Goal: Use online tool/utility: Utilize a website feature to perform a specific function

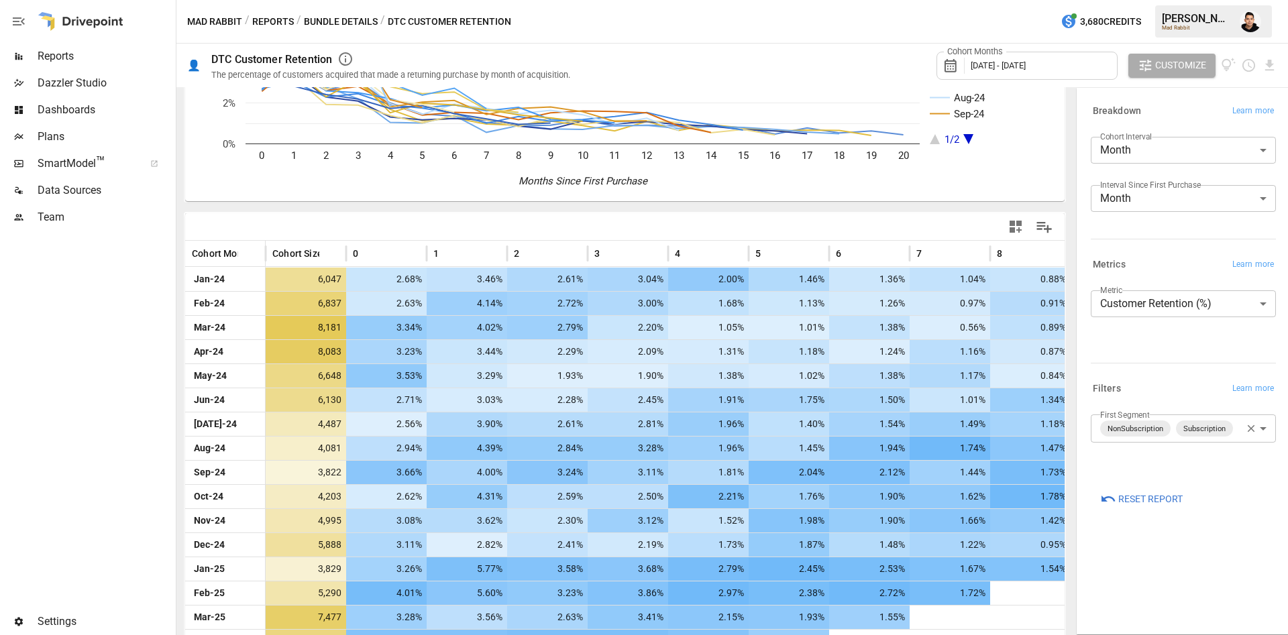
scroll to position [254, 0]
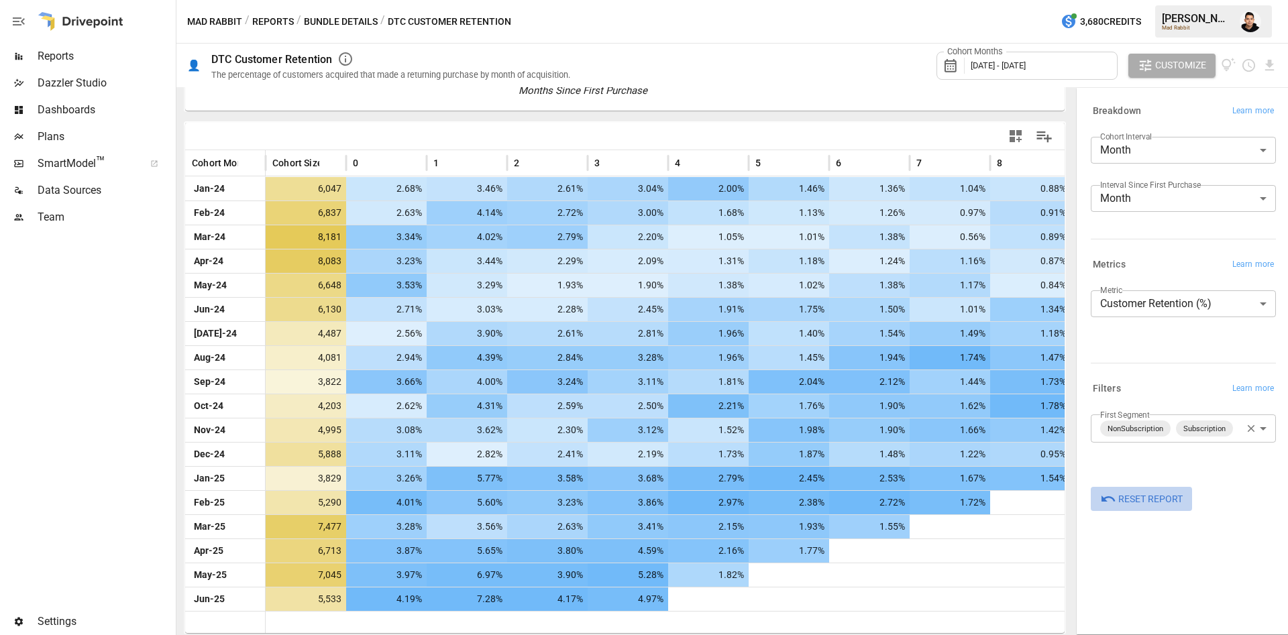
click at [1153, 491] on span "Reset Report" at bounding box center [1150, 499] width 64 height 17
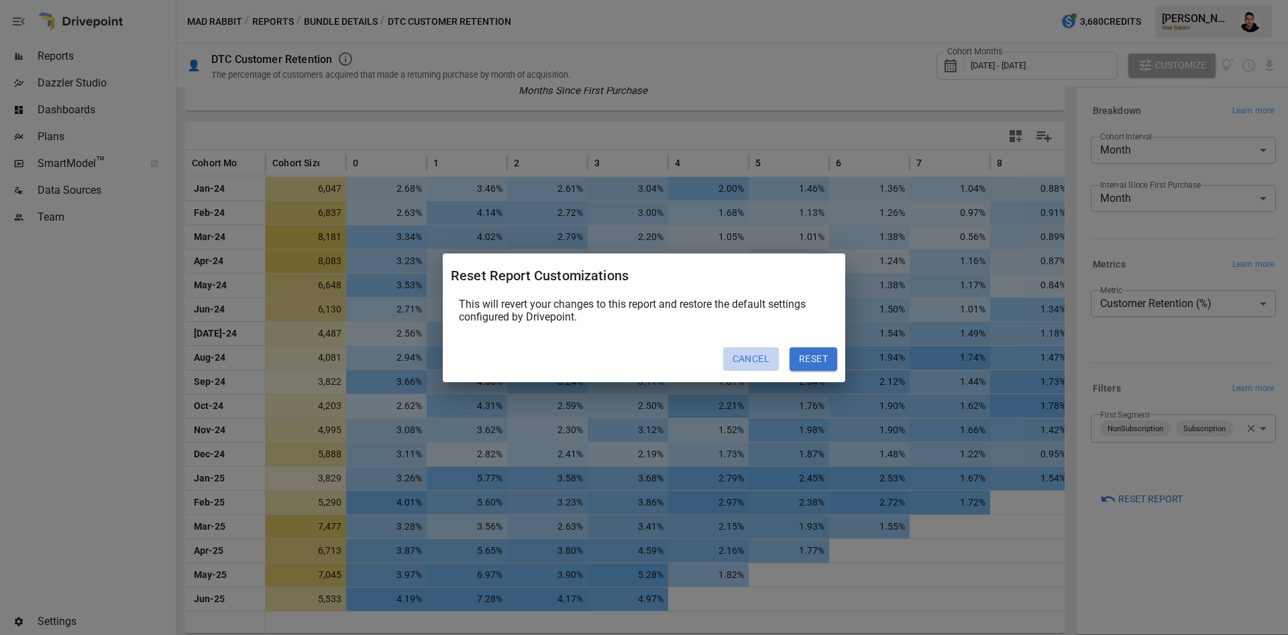
drag, startPoint x: 782, startPoint y: 357, endPoint x: 809, endPoint y: 353, distance: 27.8
click at [784, 357] on div "Cancel Reset" at bounding box center [638, 354] width 397 height 35
click at [814, 352] on button "Reset" at bounding box center [814, 359] width 48 height 24
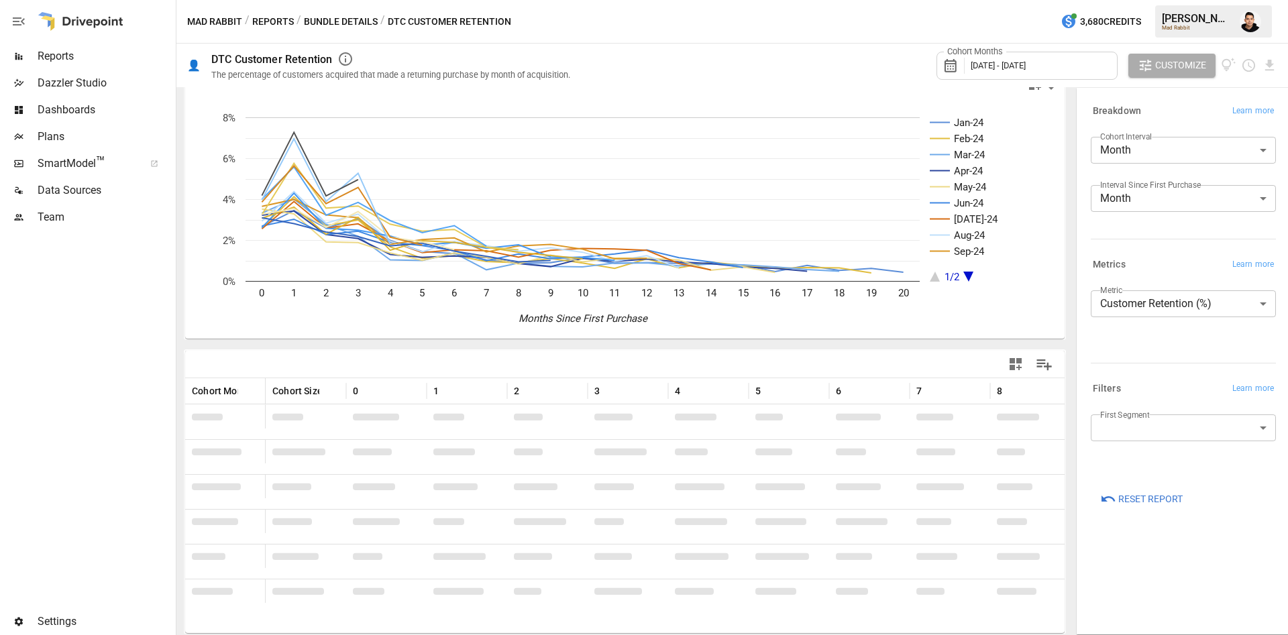
scroll to position [133, 0]
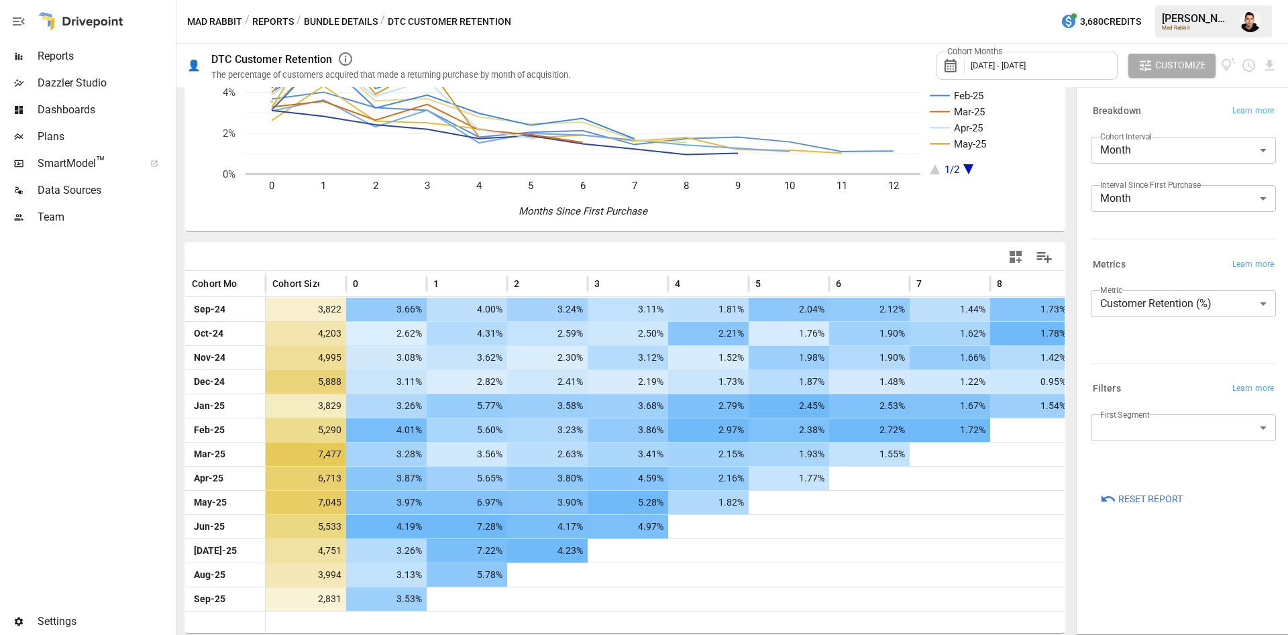
click at [1057, 73] on div "Cohort Months [DATE] - [DATE]" at bounding box center [1026, 66] width 181 height 28
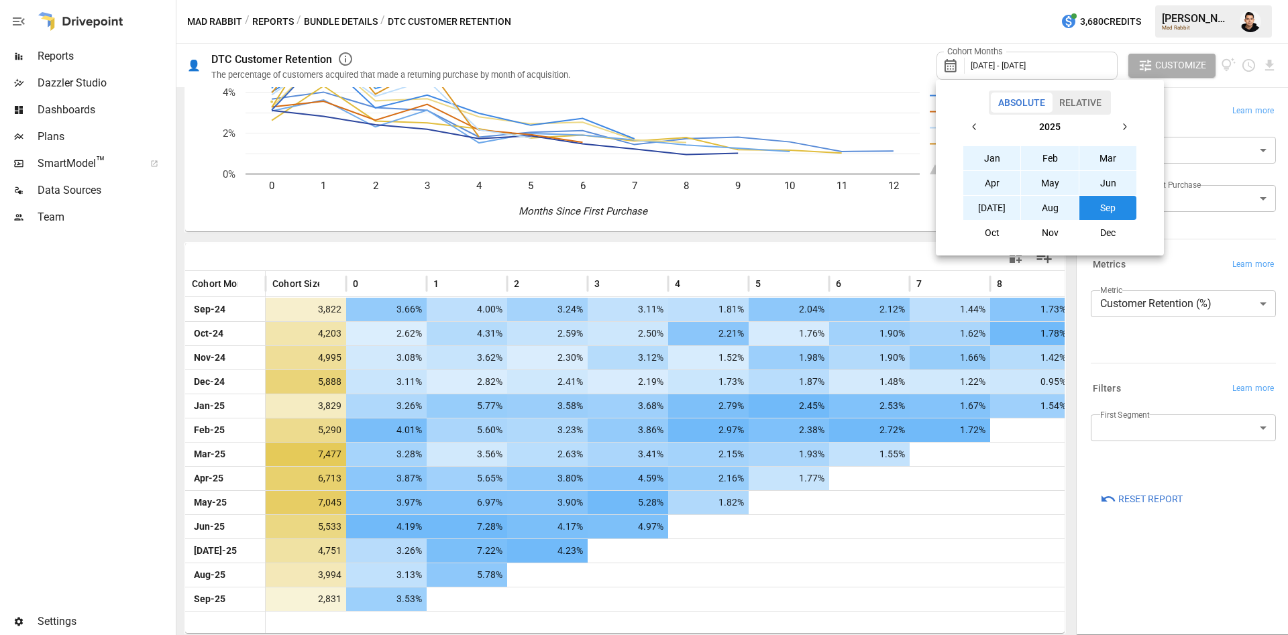
click at [968, 126] on button "button" at bounding box center [975, 127] width 24 height 24
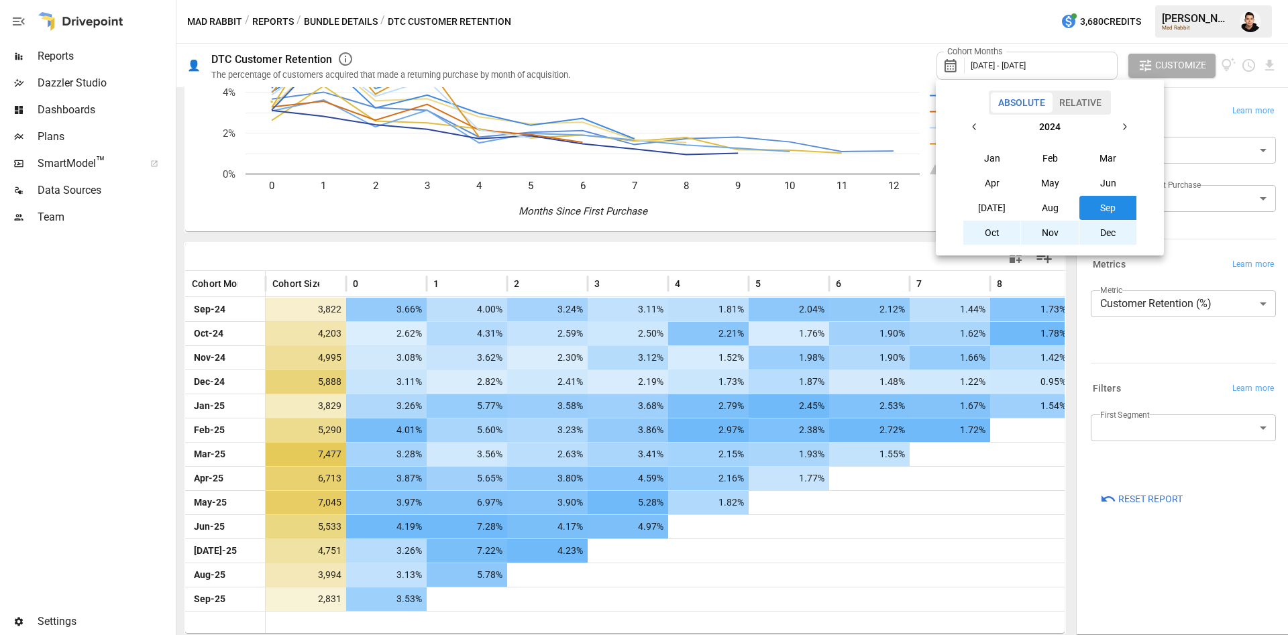
click at [981, 148] on button "Jan" at bounding box center [992, 158] width 58 height 24
click at [1126, 127] on icon "button" at bounding box center [1125, 126] width 3 height 7
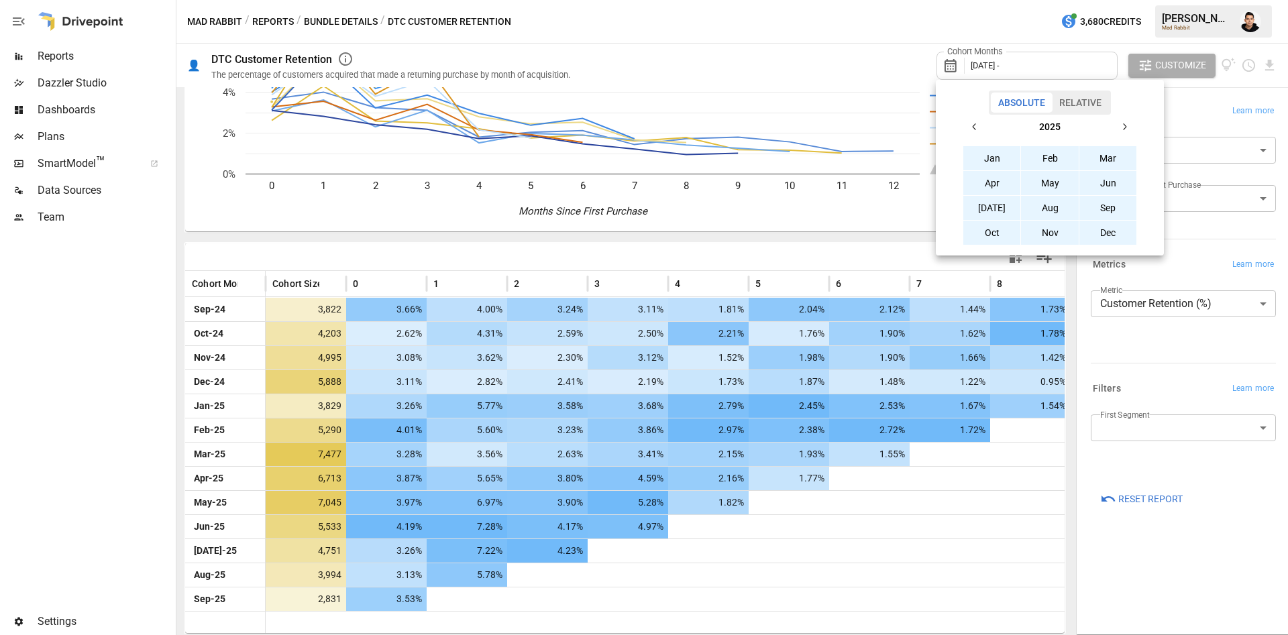
click at [1108, 227] on button "Dec" at bounding box center [1108, 233] width 58 height 24
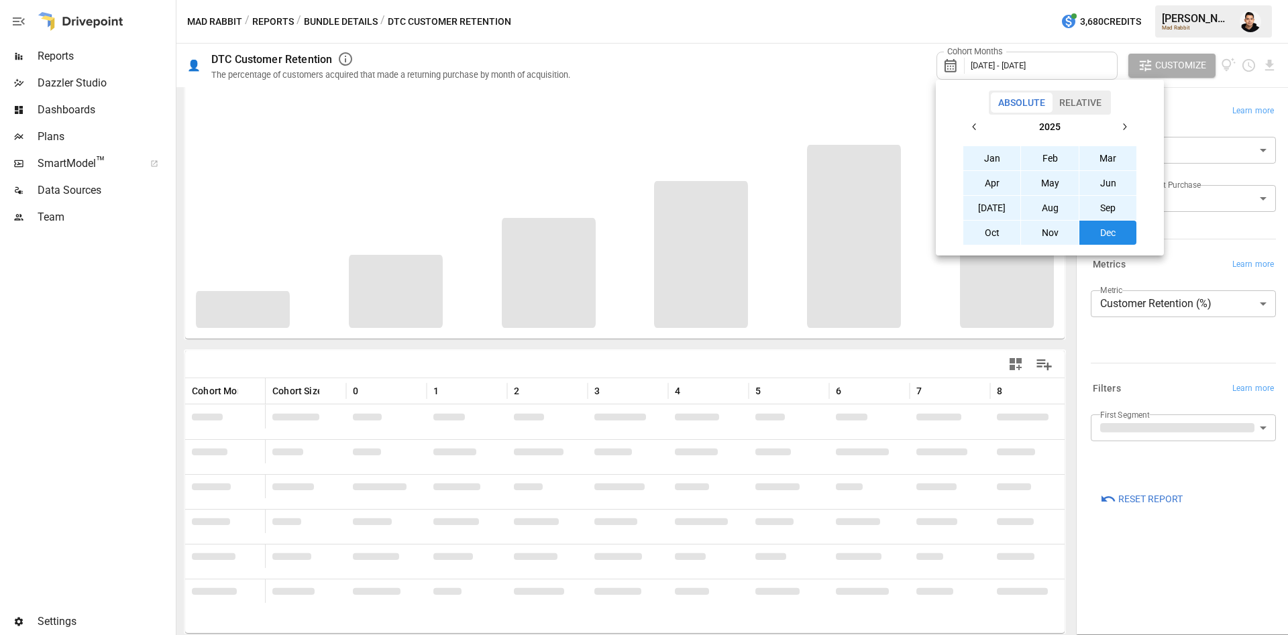
click at [893, 28] on div at bounding box center [644, 317] width 1288 height 635
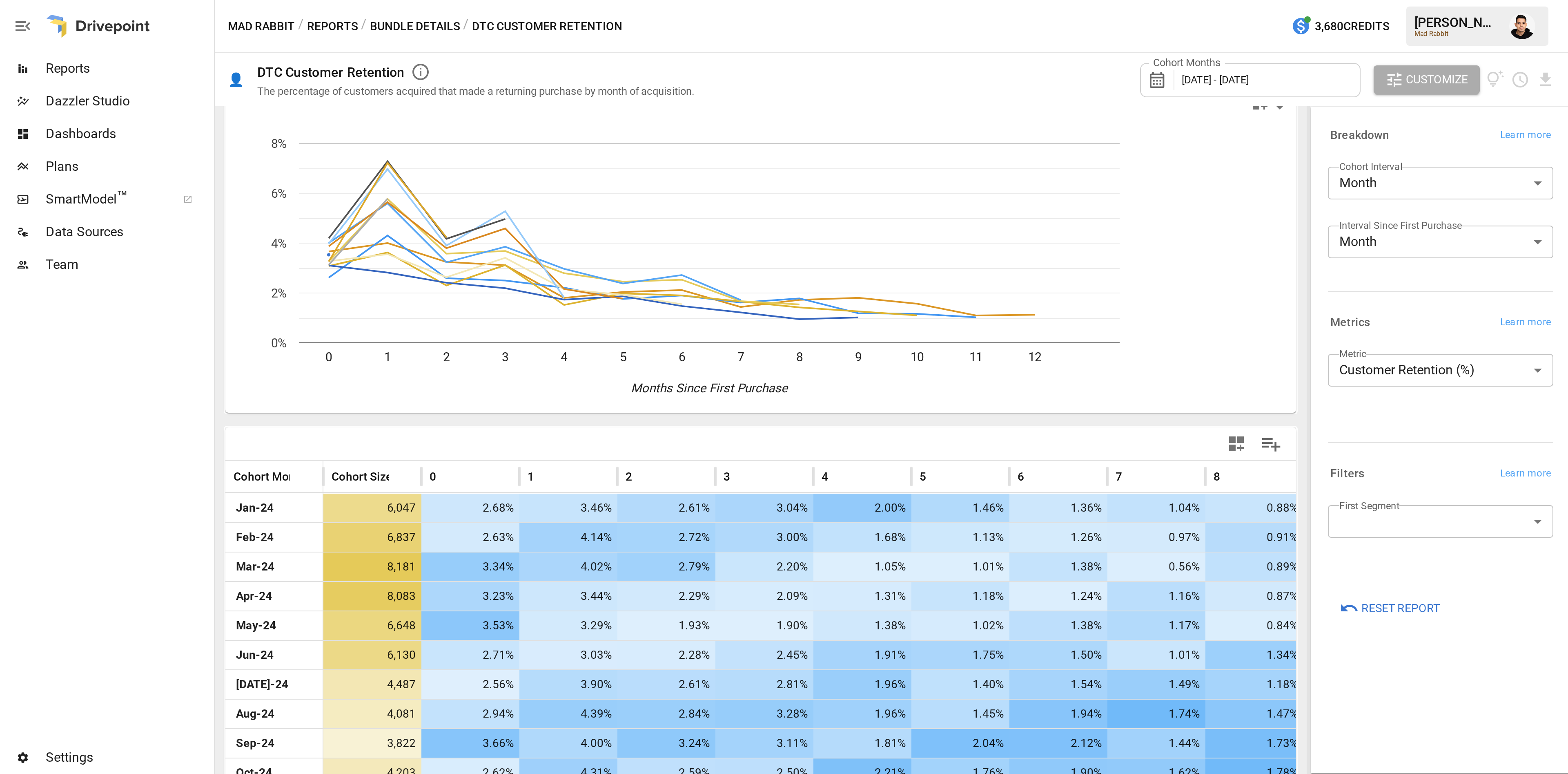
scroll to position [155, 0]
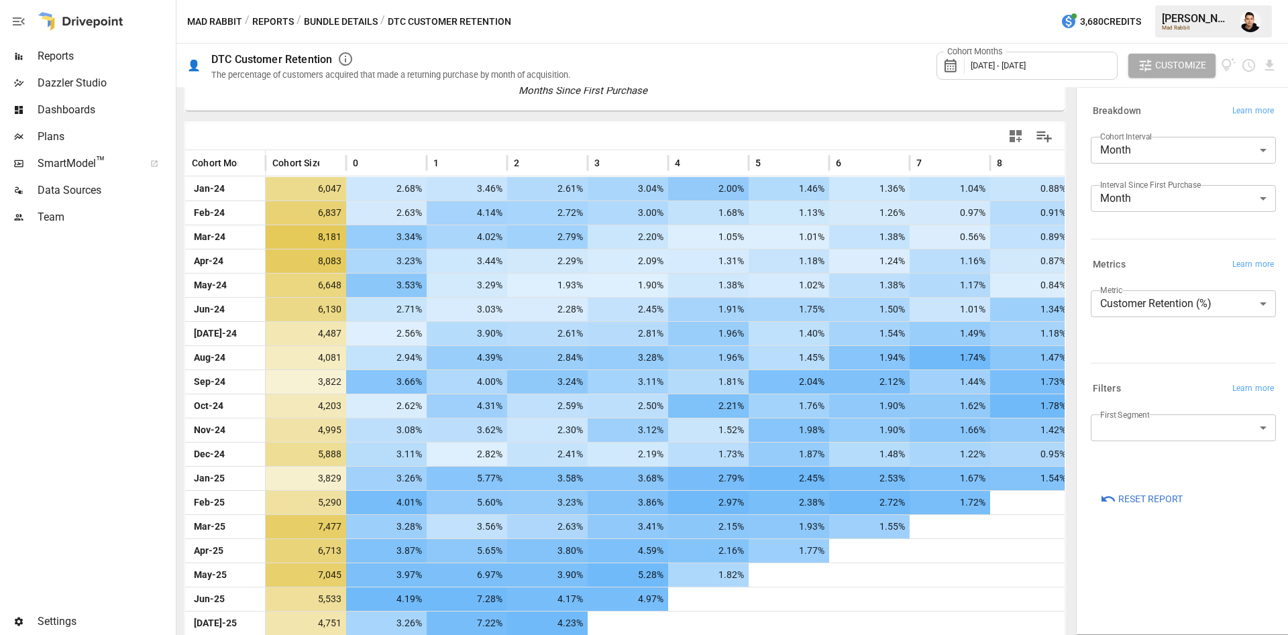
click at [826, 66] on div "Cohort Months [DATE] - [DATE] Customize" at bounding box center [931, 66] width 691 height 44
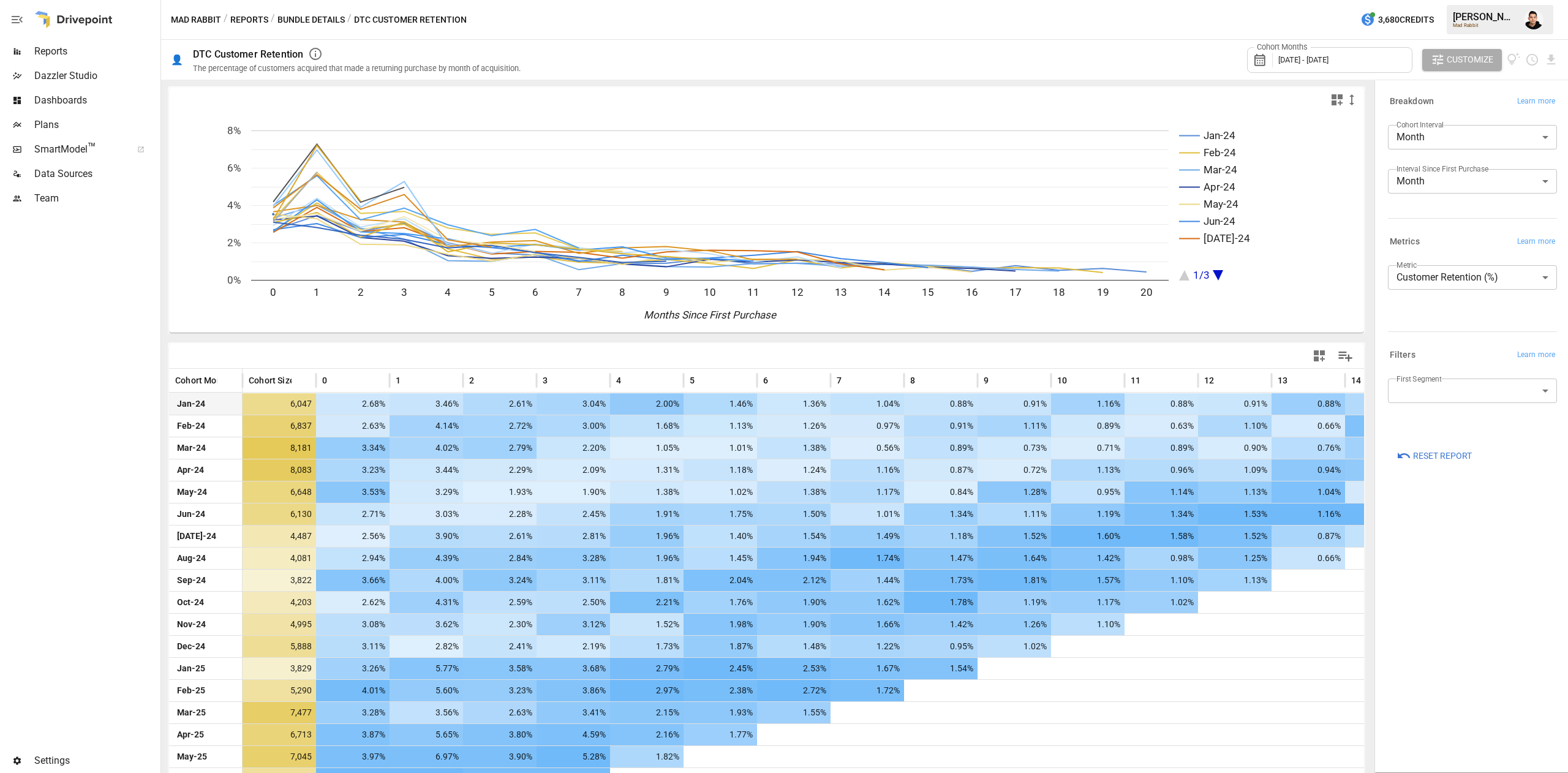
scroll to position [103, 0]
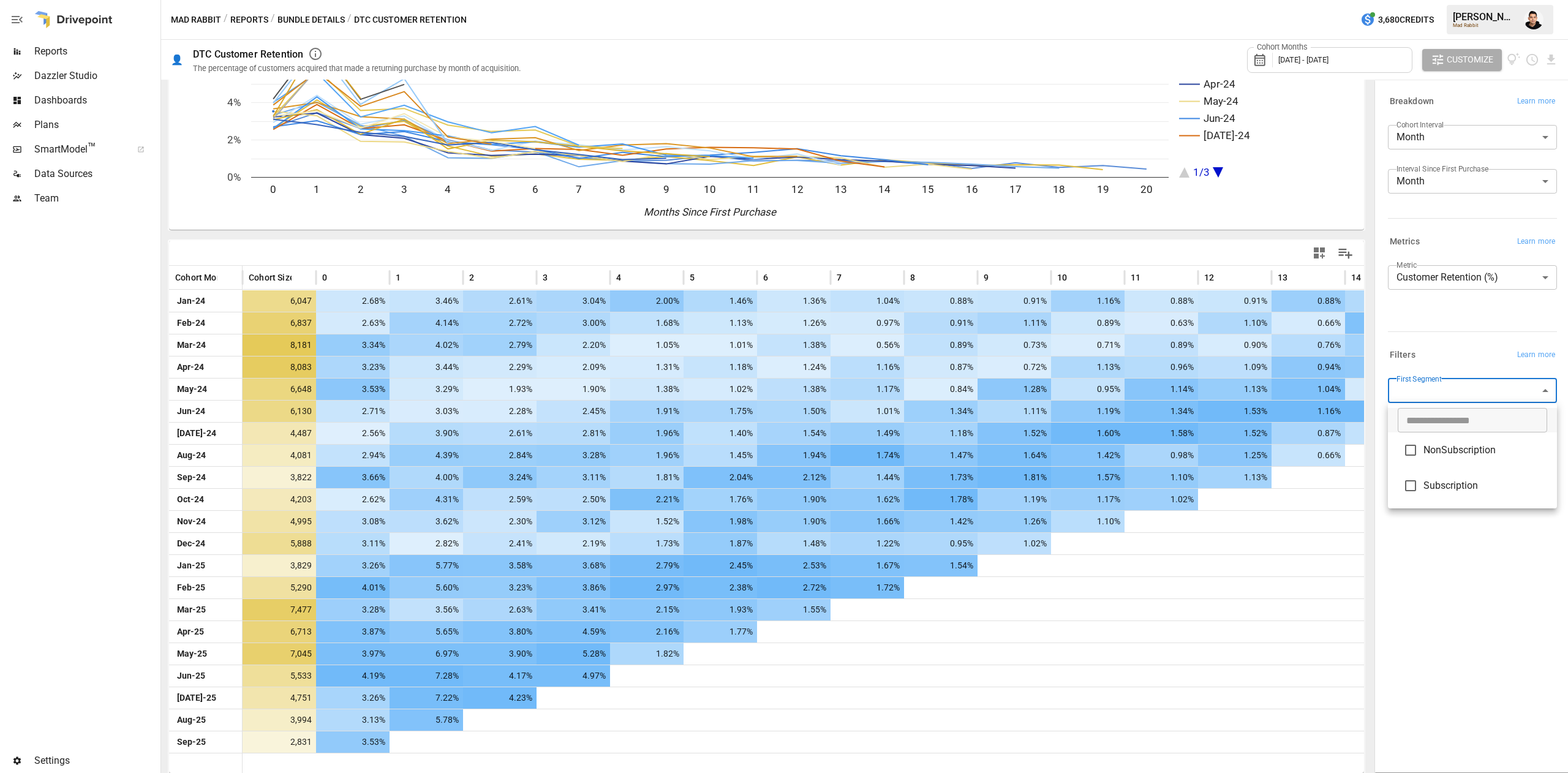
click at [1175, 0] on body "Reports Dazzler Studio Dashboards Plans SmartModel ™ Data Sources Team Settings…" at bounding box center [784, 0] width 1568 height 0
click at [1175, 485] on span "Subscription" at bounding box center [1486, 486] width 124 height 15
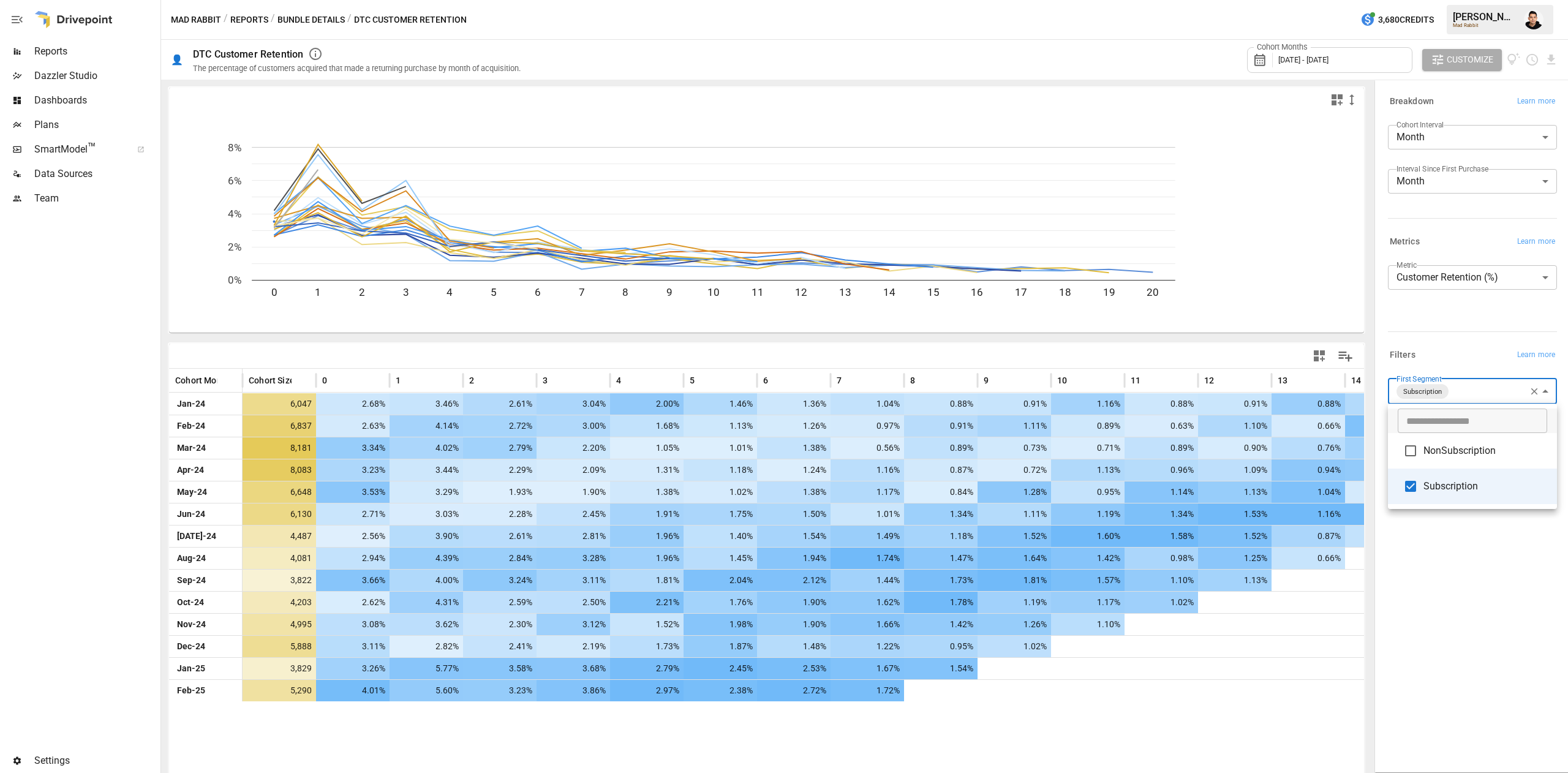
click at [1175, 321] on div at bounding box center [784, 386] width 1568 height 773
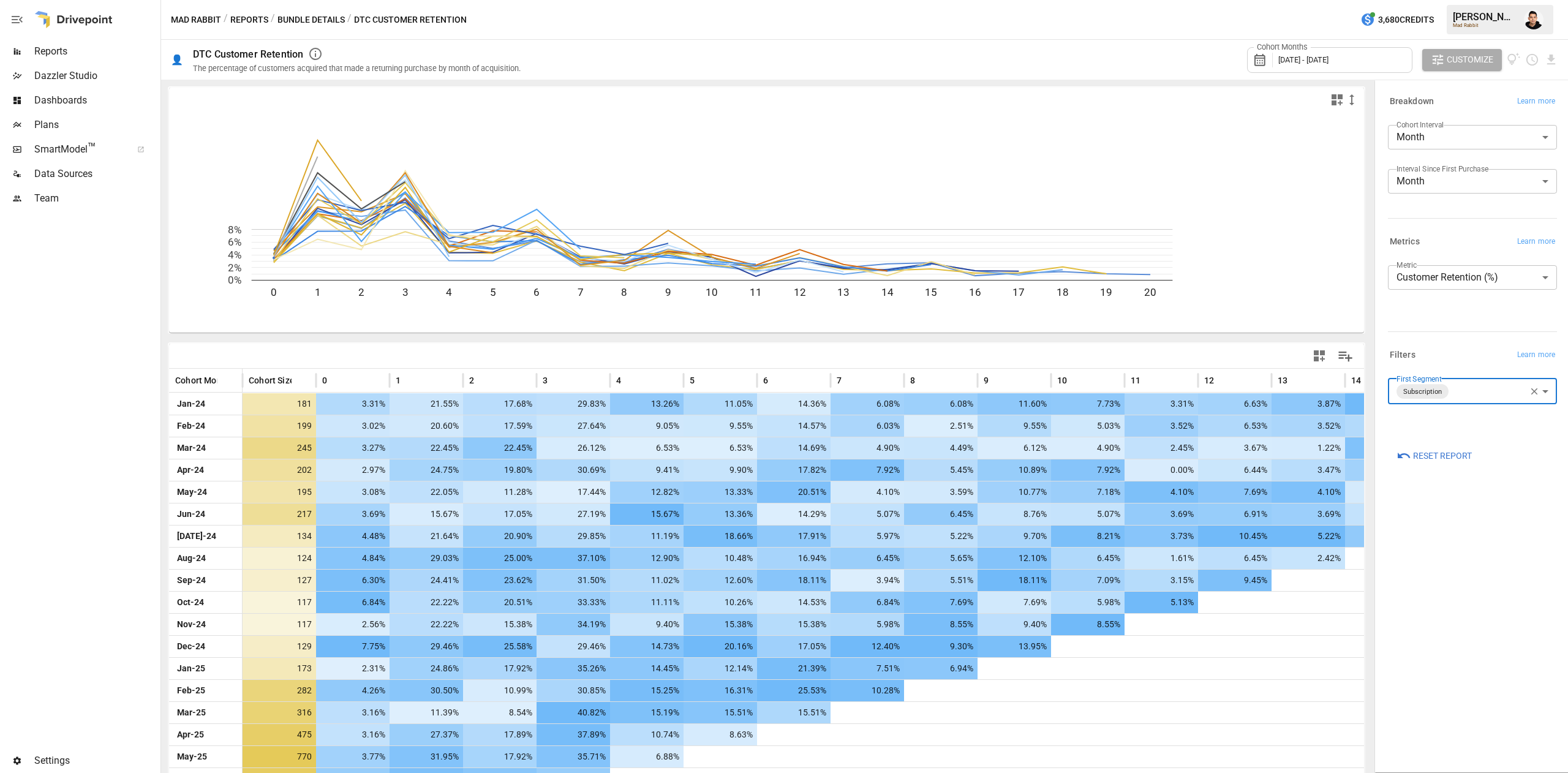
scroll to position [103, 0]
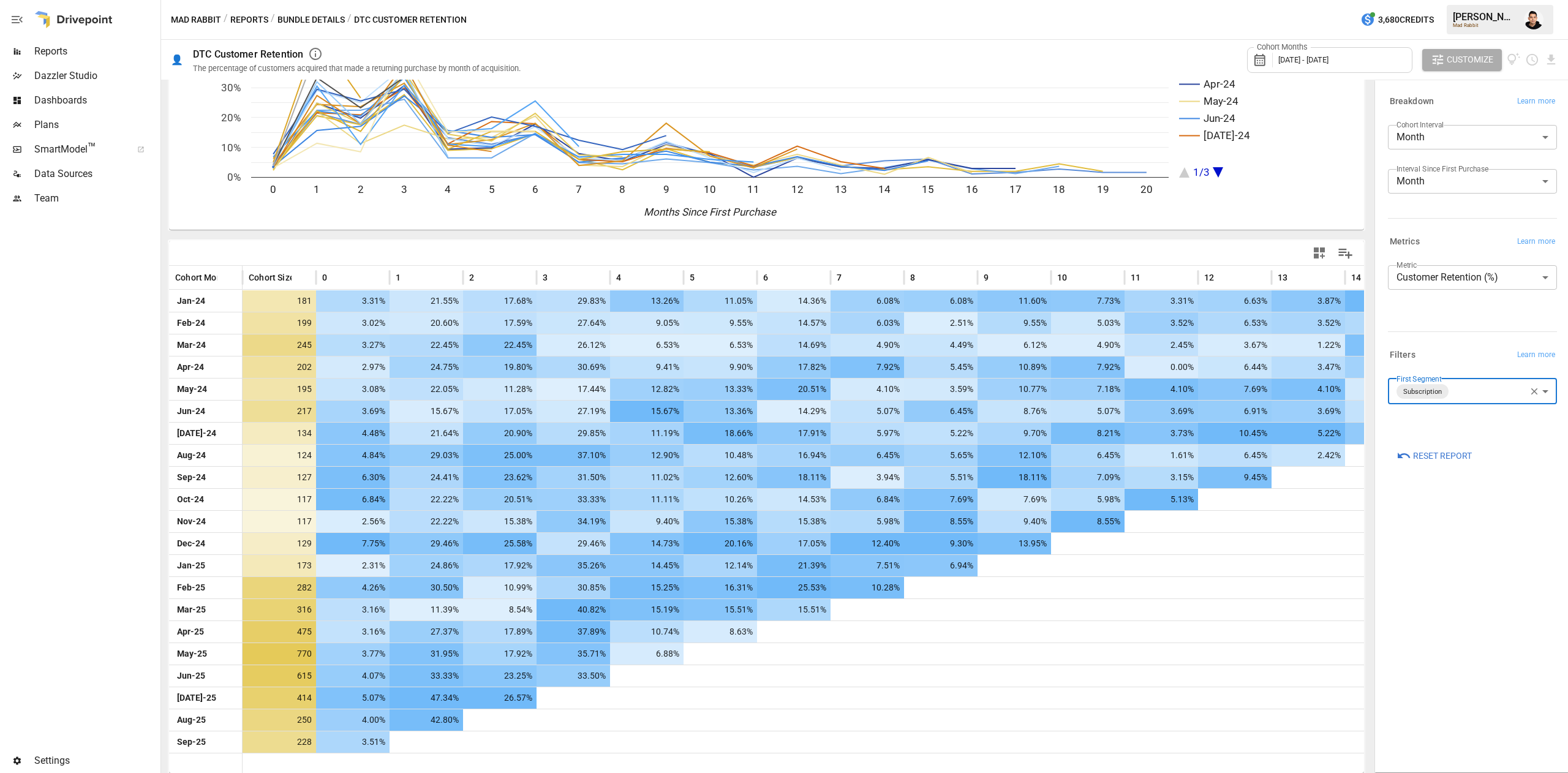
click at [1175, 580] on div "**********" at bounding box center [1472, 425] width 189 height 685
click at [1175, 0] on body "Reports Dazzler Studio Dashboards Plans SmartModel ™ Data Sources Team Settings…" at bounding box center [784, 0] width 1568 height 0
click at [1175, 464] on li "NonSubscription" at bounding box center [1472, 450] width 169 height 36
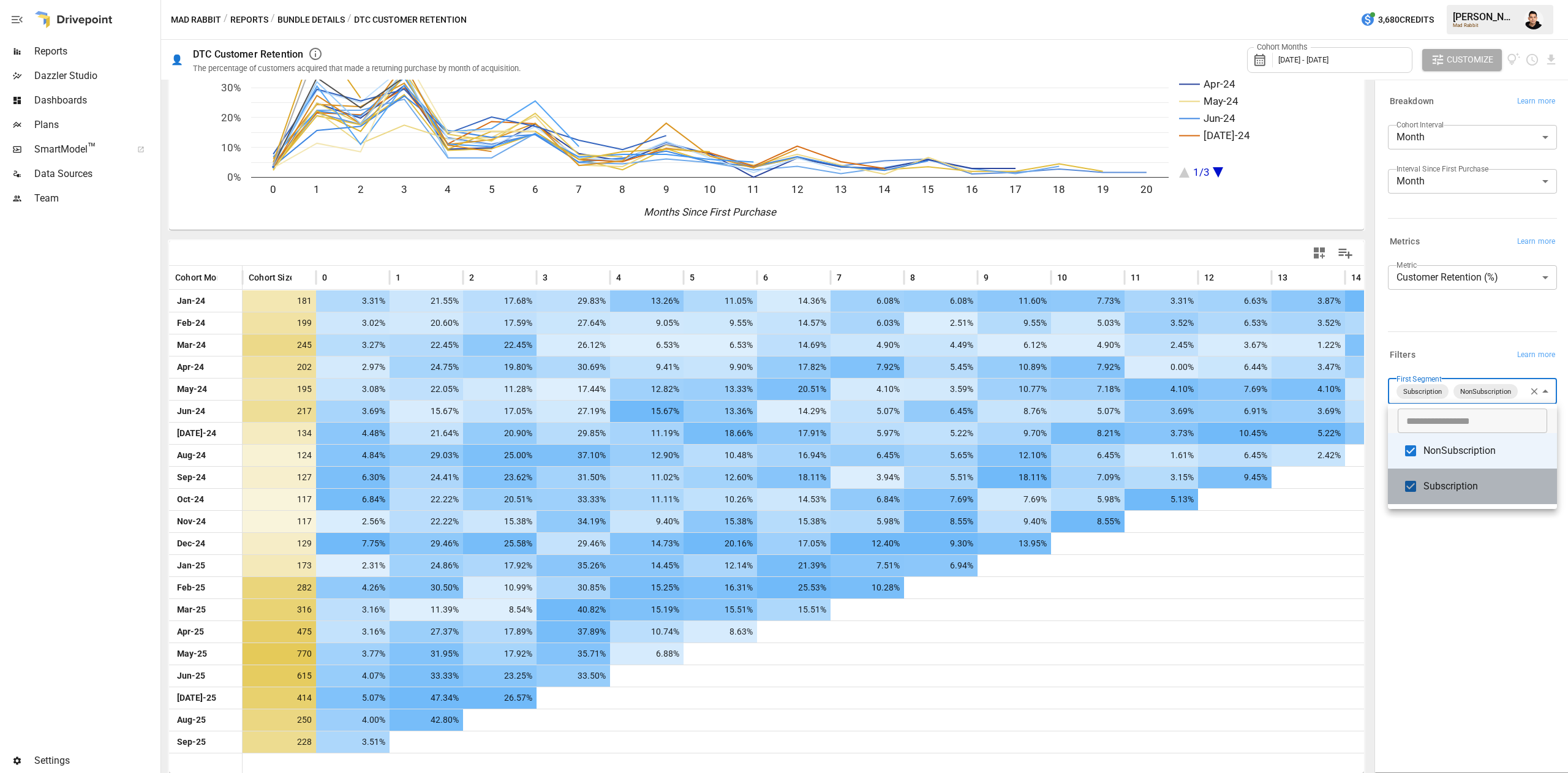
click at [1175, 481] on span "Subscription" at bounding box center [1486, 486] width 124 height 15
type input "**********"
click at [1175, 562] on div at bounding box center [784, 386] width 1568 height 773
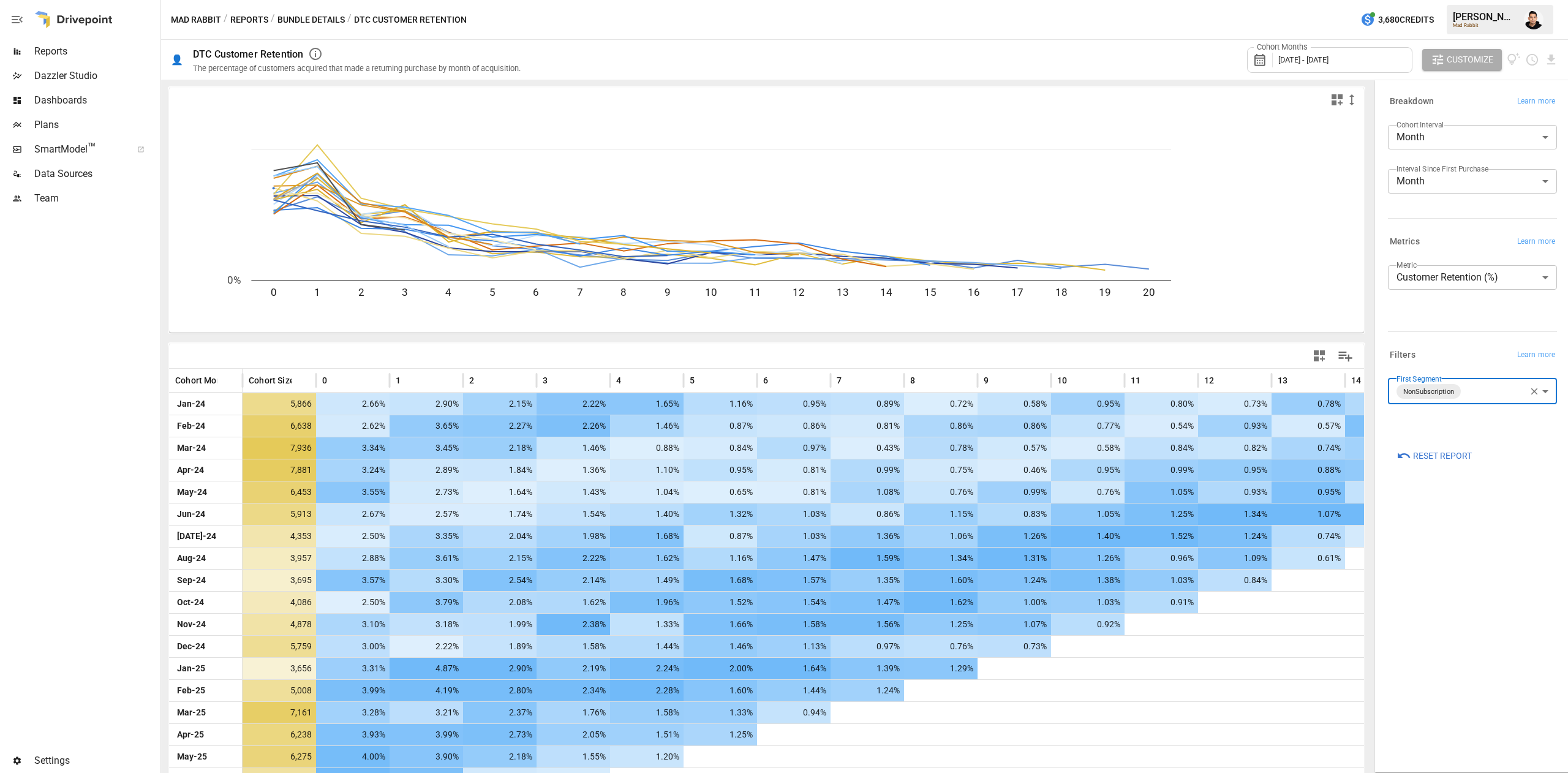
scroll to position [103, 0]
